Goal: Task Accomplishment & Management: Complete application form

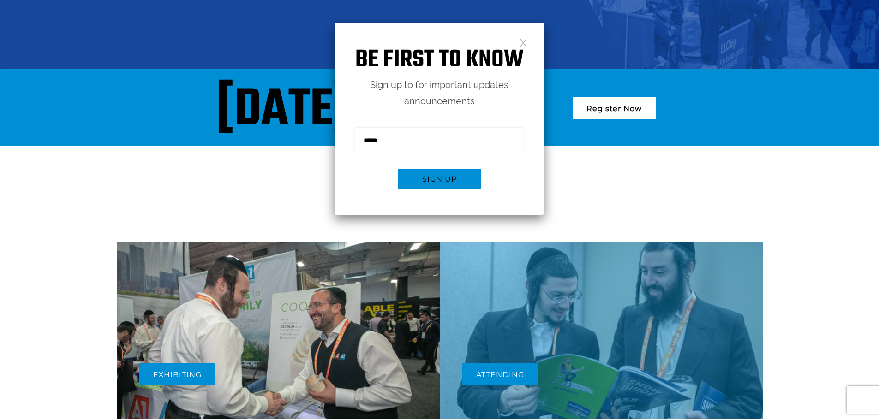
scroll to position [323, 0]
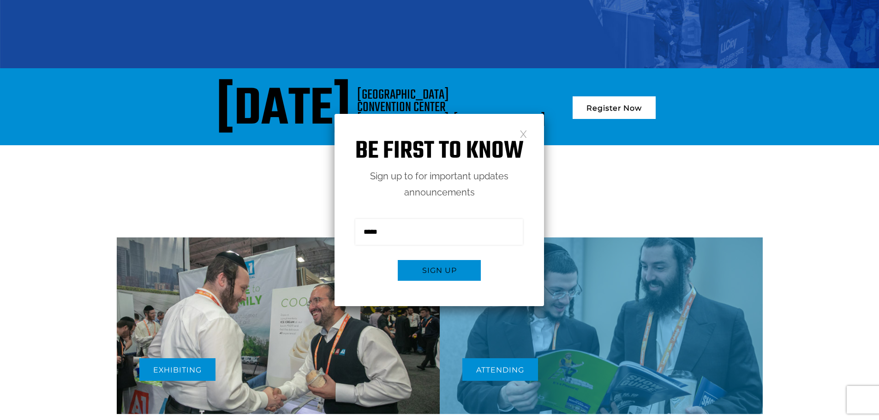
click at [520, 130] on link at bounding box center [523, 134] width 8 height 8
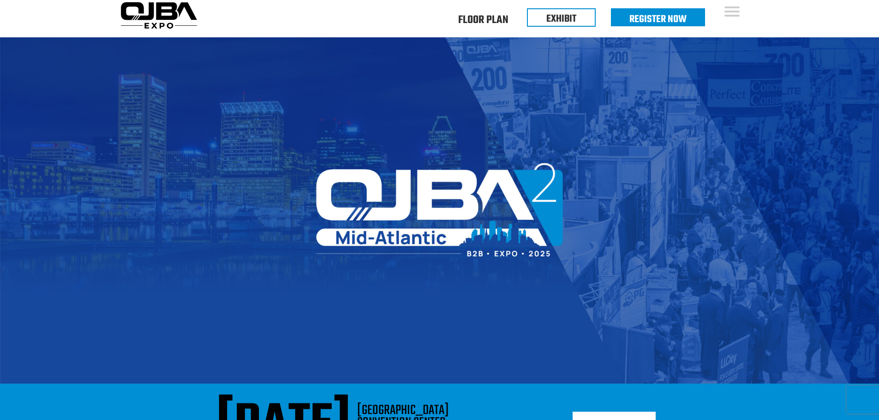
scroll to position [0, 0]
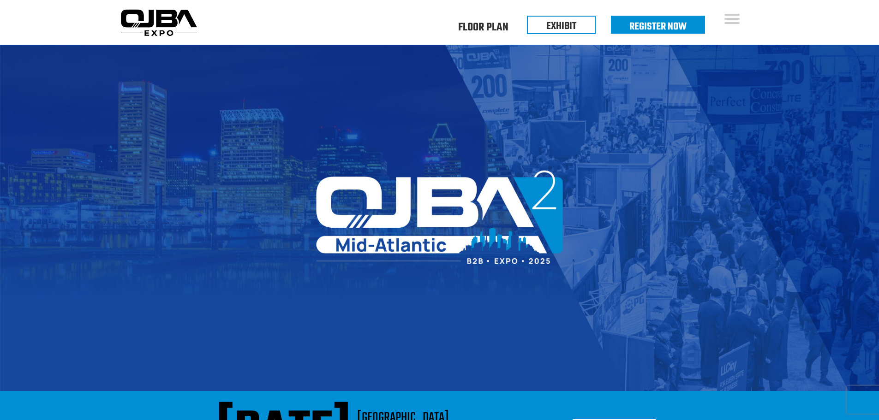
click at [602, 115] on img at bounding box center [439, 218] width 879 height 347
click at [562, 29] on link "EXHIBIT" at bounding box center [561, 24] width 30 height 16
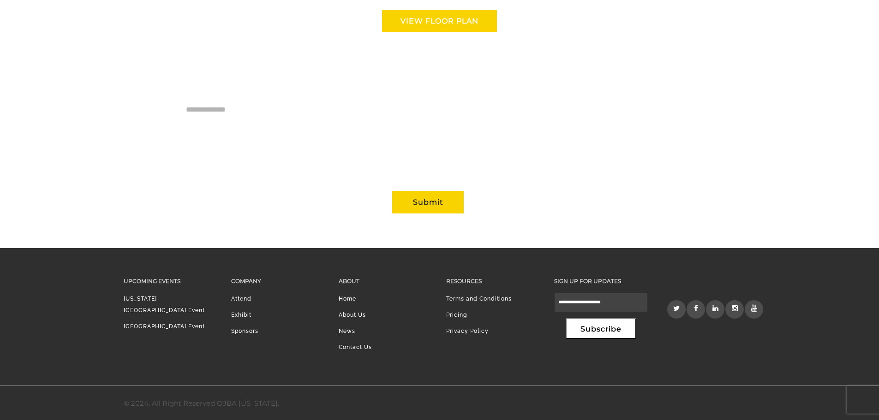
scroll to position [874, 0]
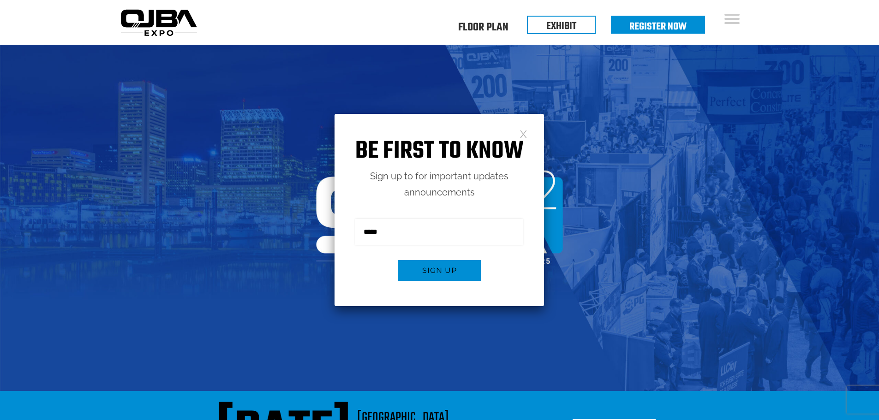
click at [520, 137] on link at bounding box center [523, 134] width 8 height 8
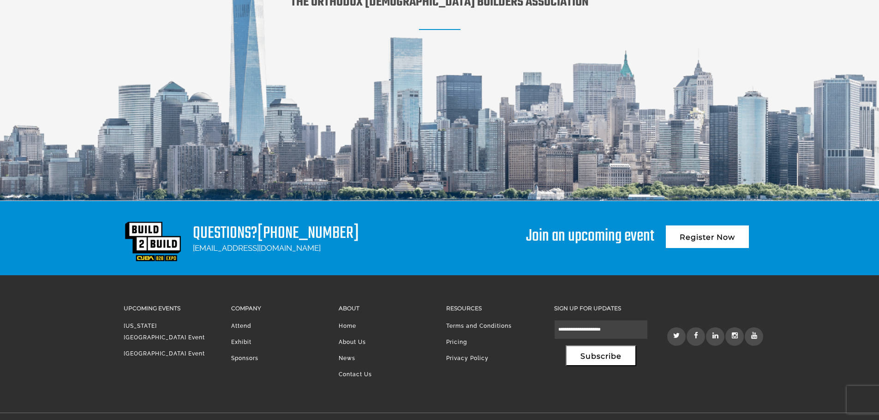
click at [268, 232] on link "[PHONE_NUMBER]" at bounding box center [307, 233] width 101 height 26
click at [237, 324] on li "Attend" at bounding box center [278, 329] width 94 height 16
click at [243, 327] on link "Attend" at bounding box center [241, 326] width 20 height 6
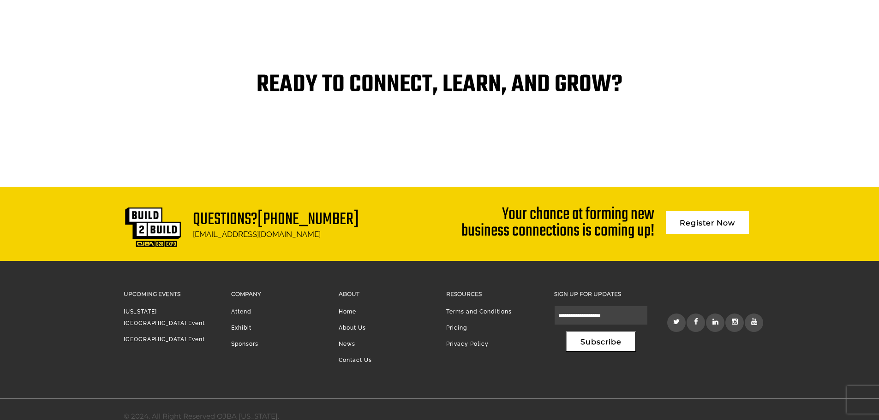
scroll to position [1932, 0]
